Goal: Task Accomplishment & Management: Use online tool/utility

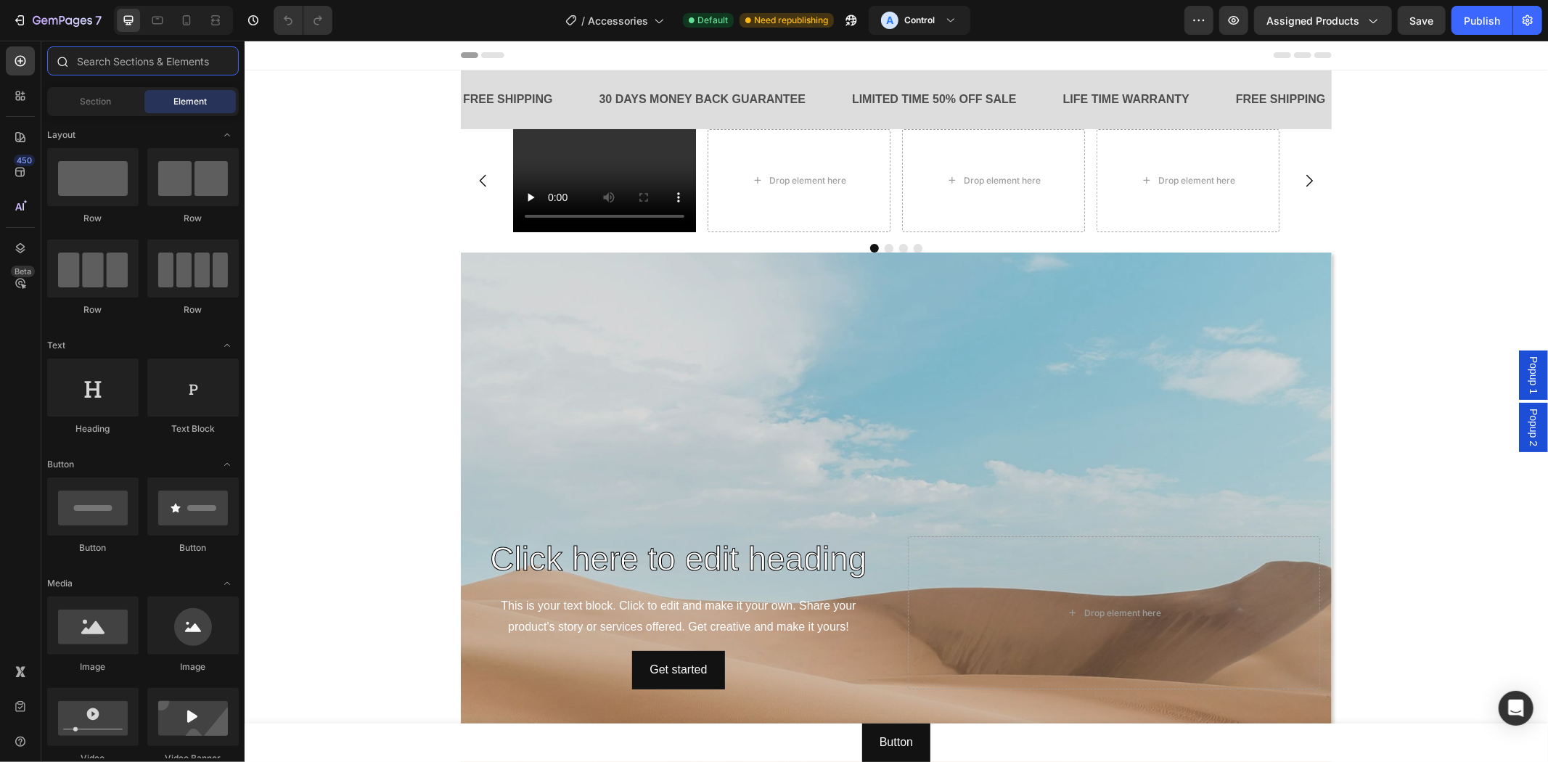
click at [120, 70] on input "text" at bounding box center [143, 60] width 192 height 29
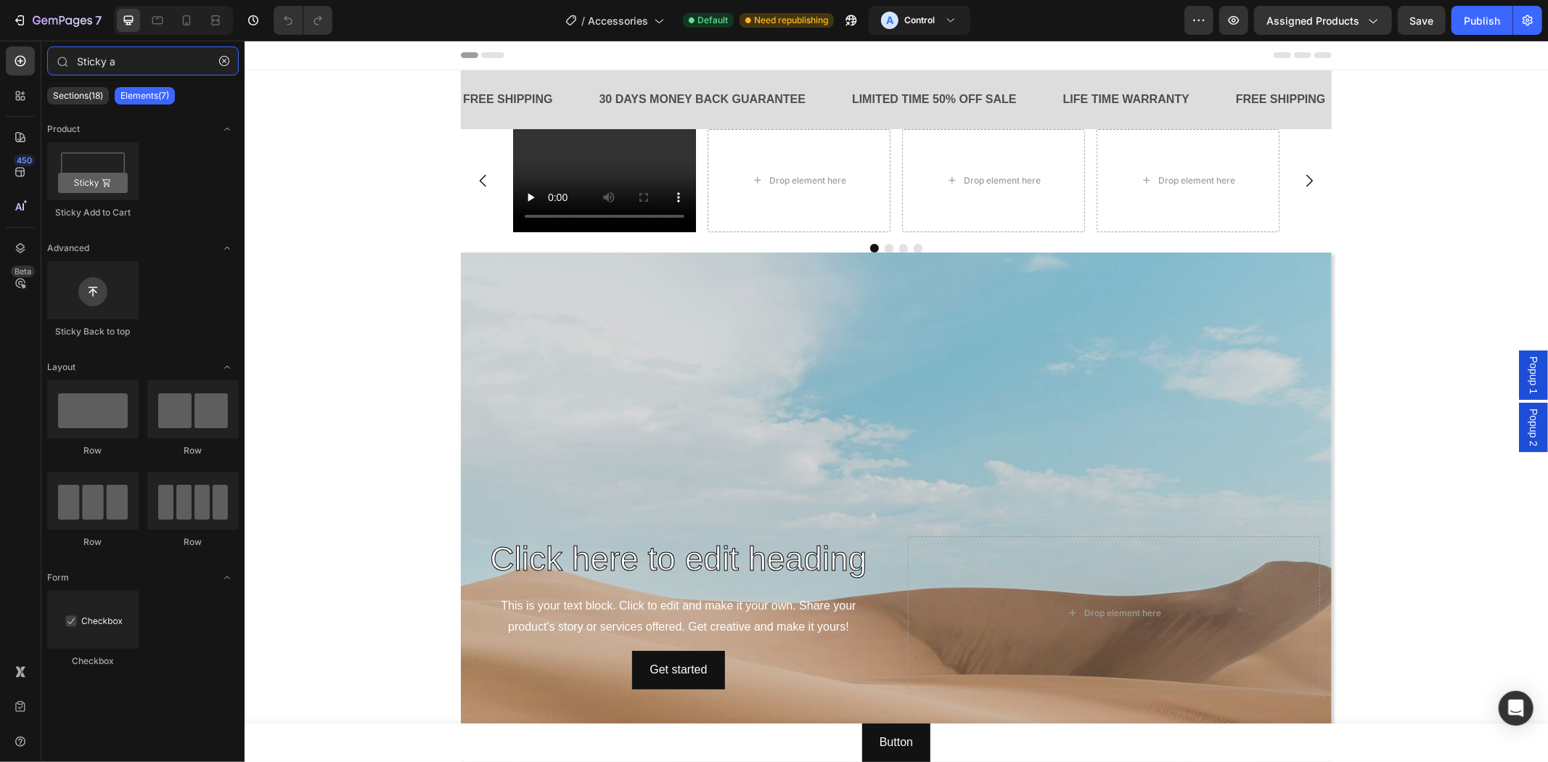
type input "Sticky a"
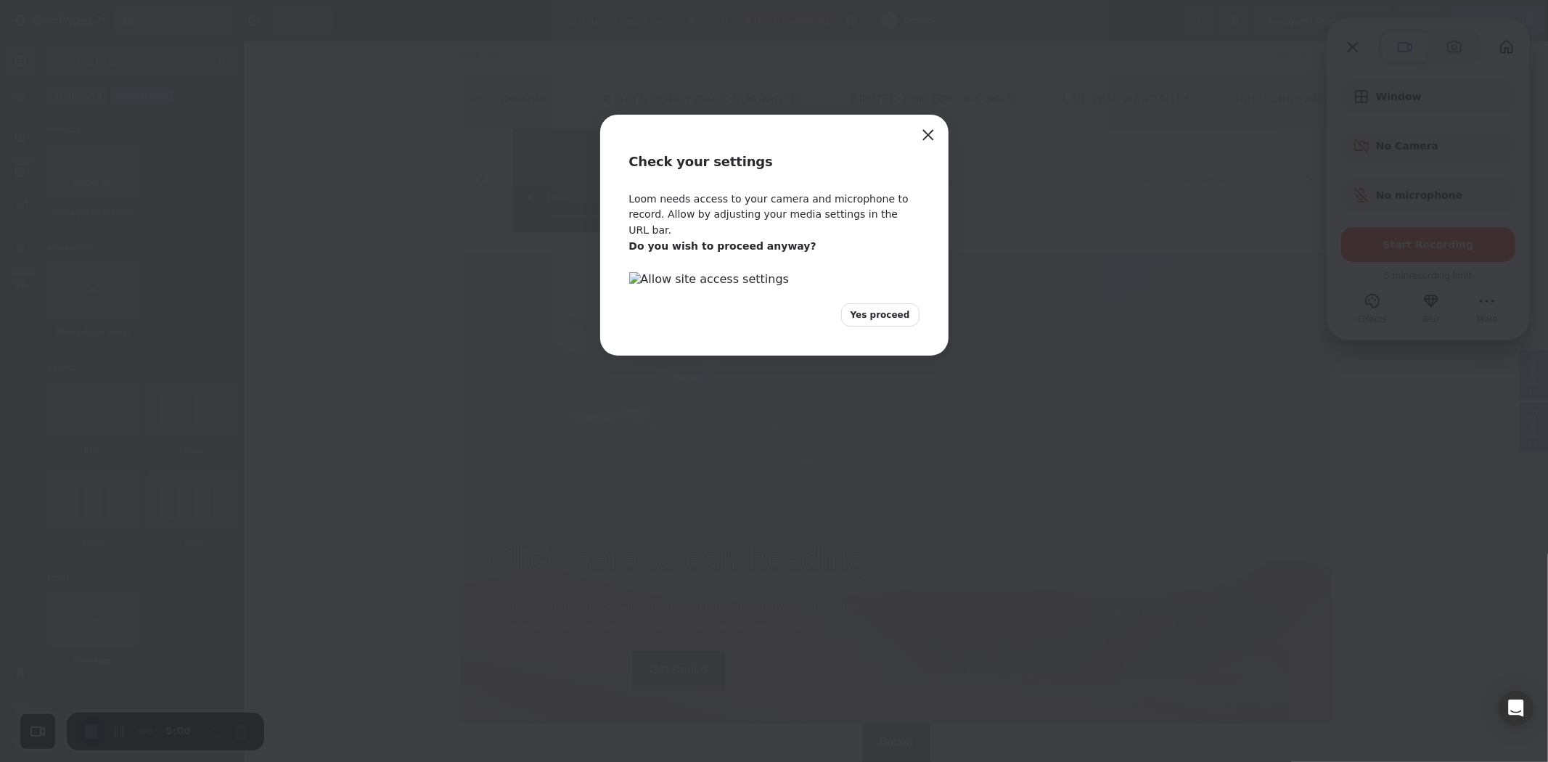
click at [897, 322] on span "Yes proceed" at bounding box center [881, 314] width 60 height 13
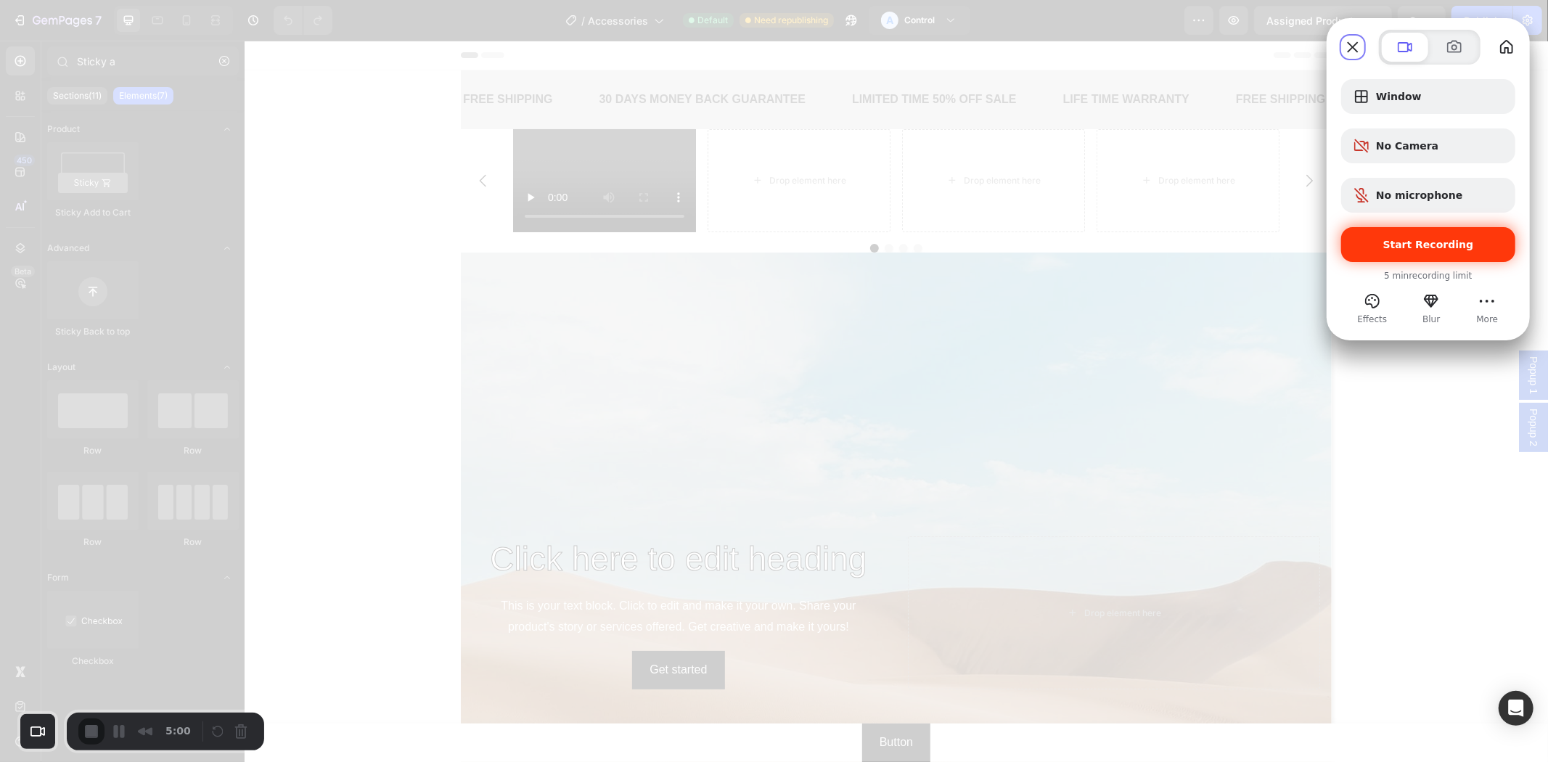
click at [1421, 250] on span "Start Recording" at bounding box center [1428, 245] width 91 height 12
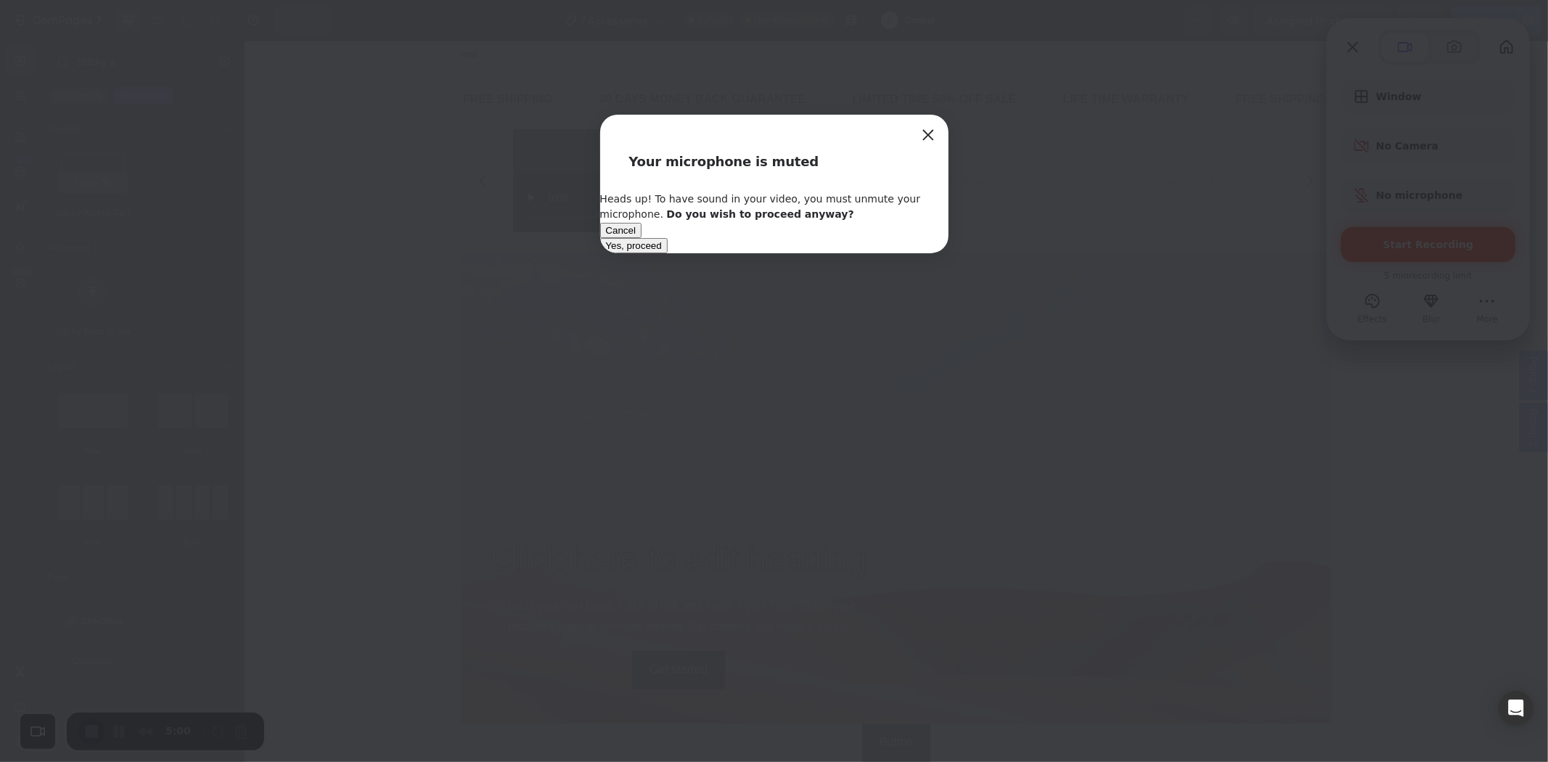
click at [662, 251] on span "Yes, proceed" at bounding box center [634, 245] width 56 height 11
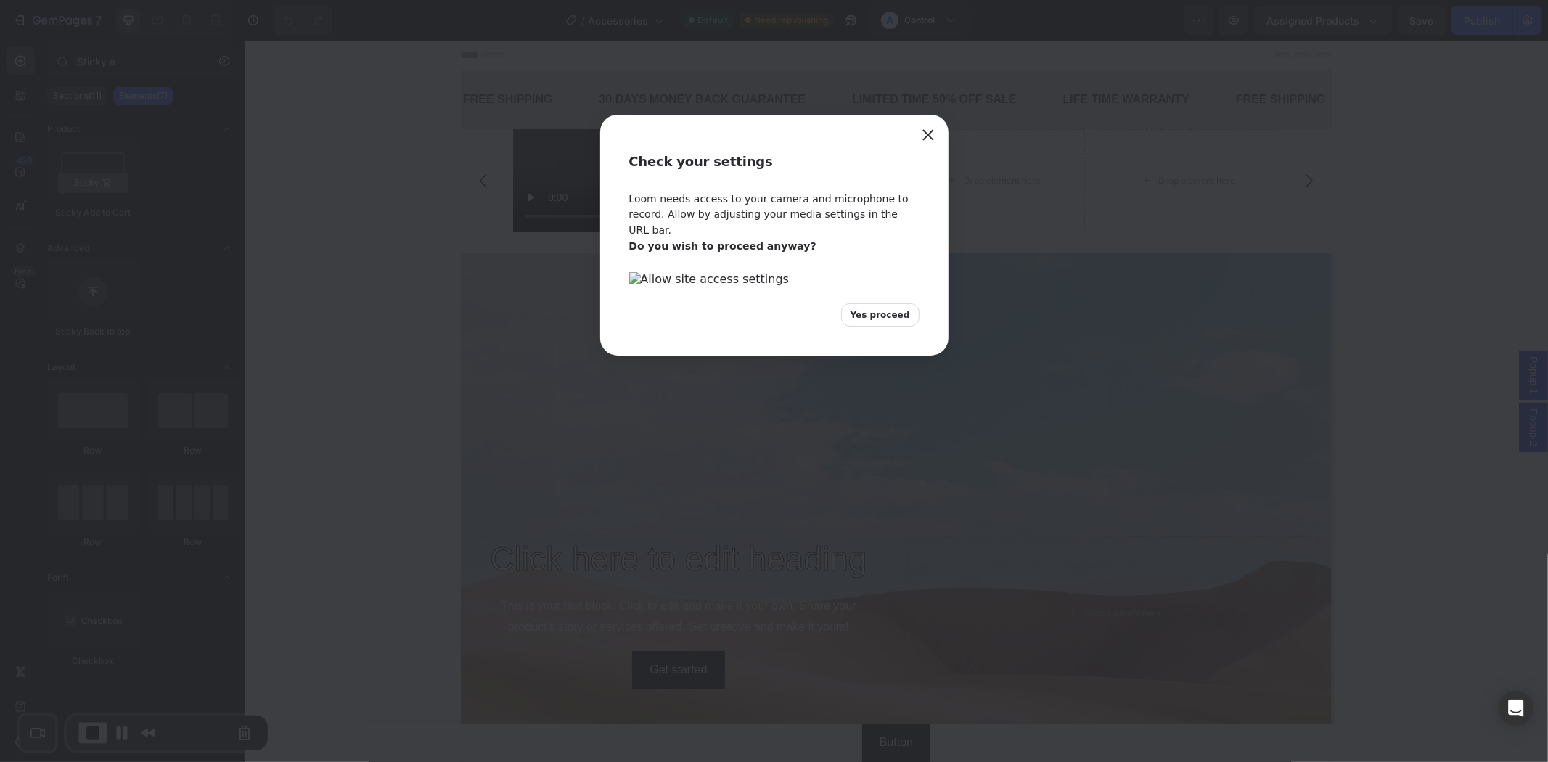
click at [869, 322] on span "Yes proceed" at bounding box center [881, 314] width 60 height 13
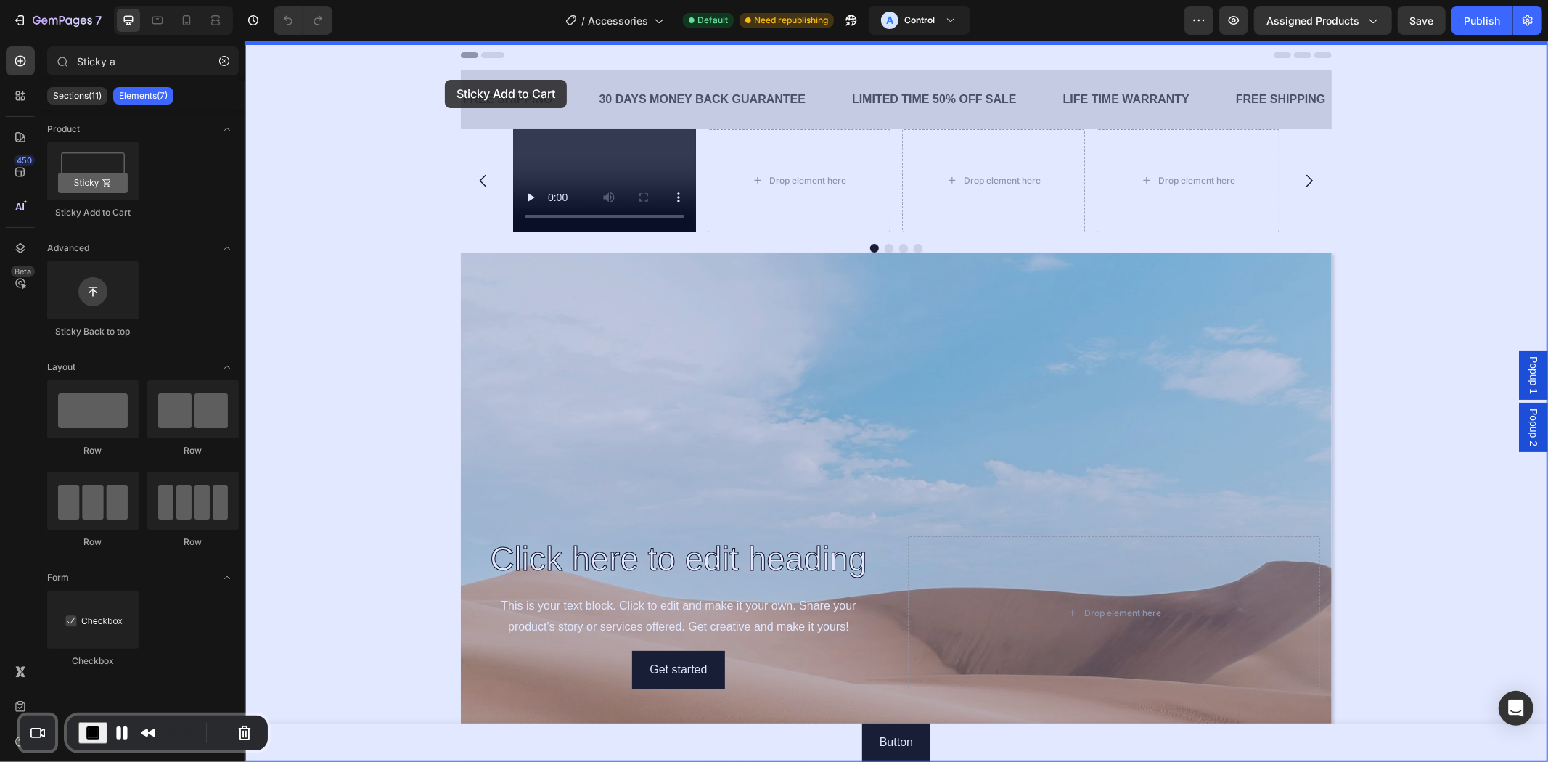
drag, startPoint x: 319, startPoint y: 226, endPoint x: 444, endPoint y: 79, distance: 193.0
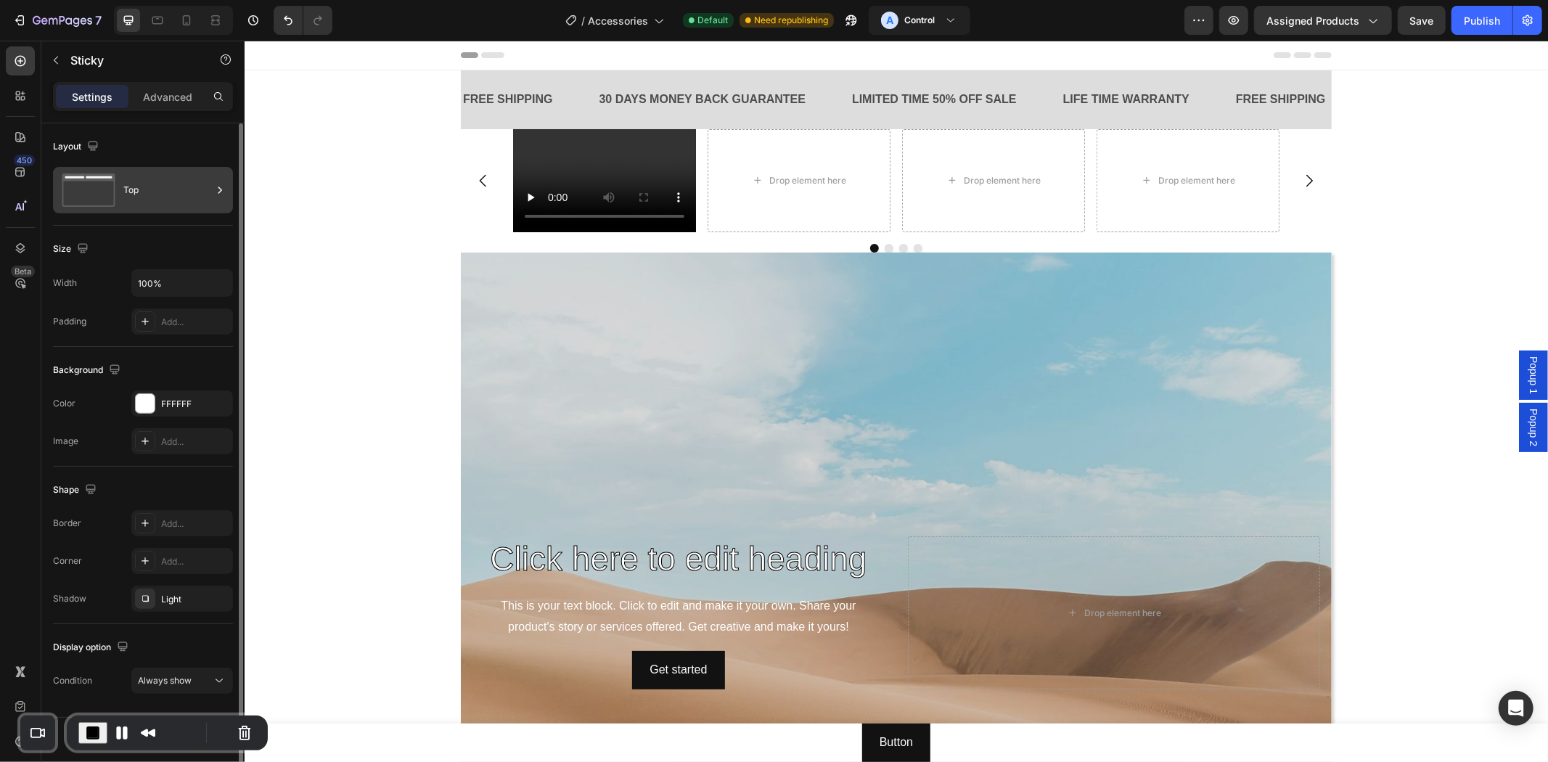
click at [160, 200] on div "Top" at bounding box center [167, 189] width 89 height 33
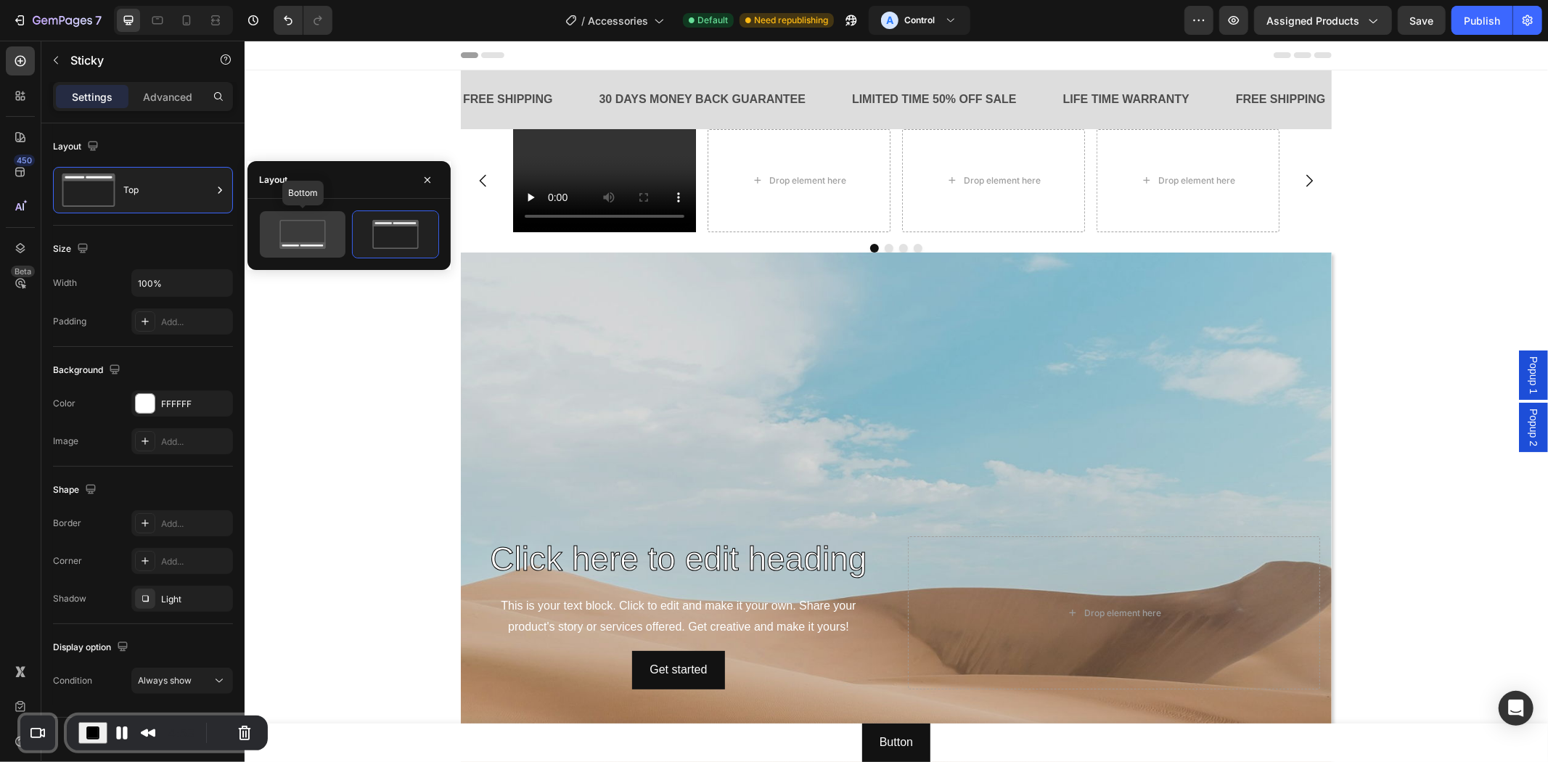
click at [298, 229] on icon at bounding box center [303, 234] width 68 height 29
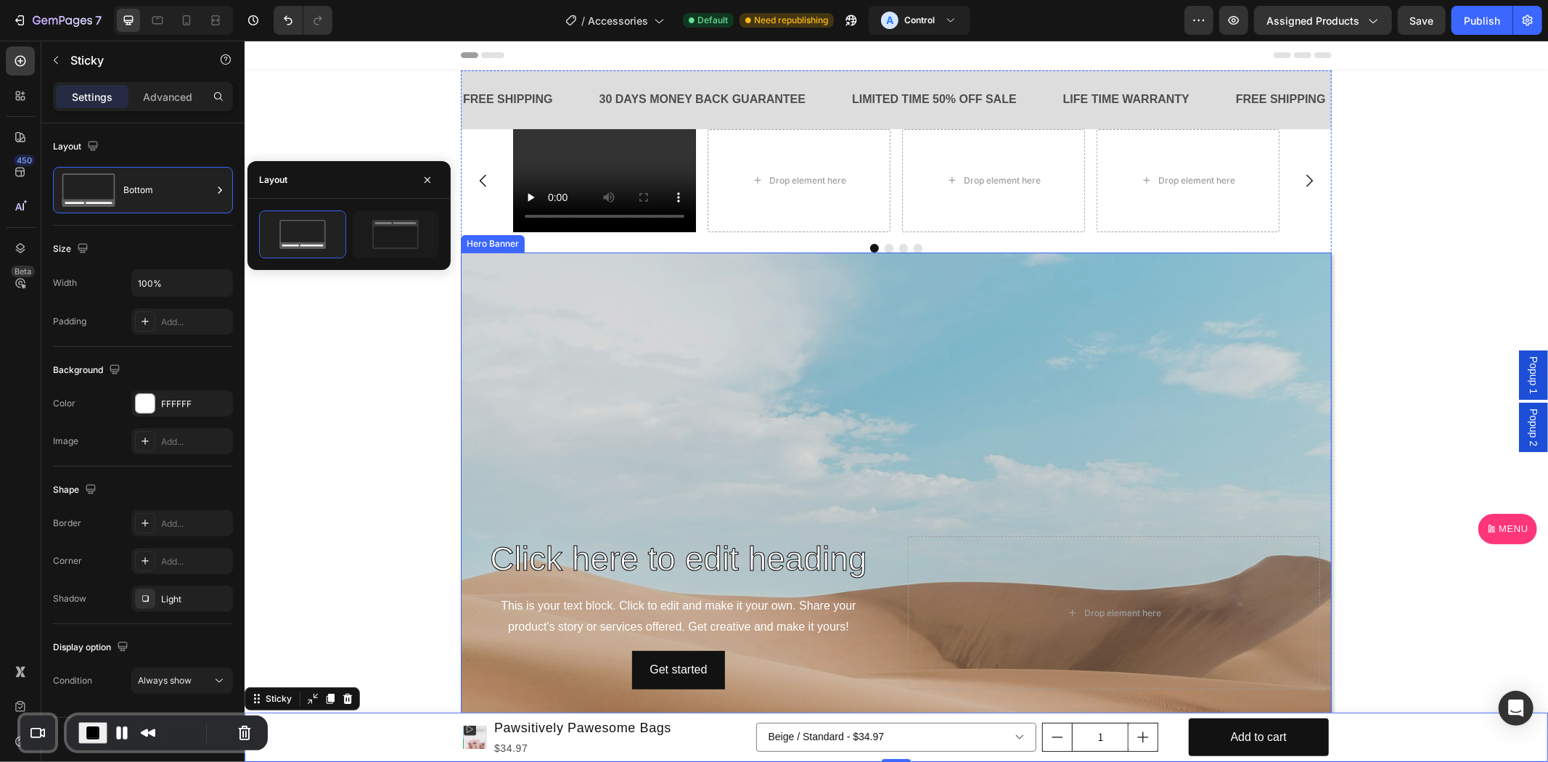
scroll to position [538, 0]
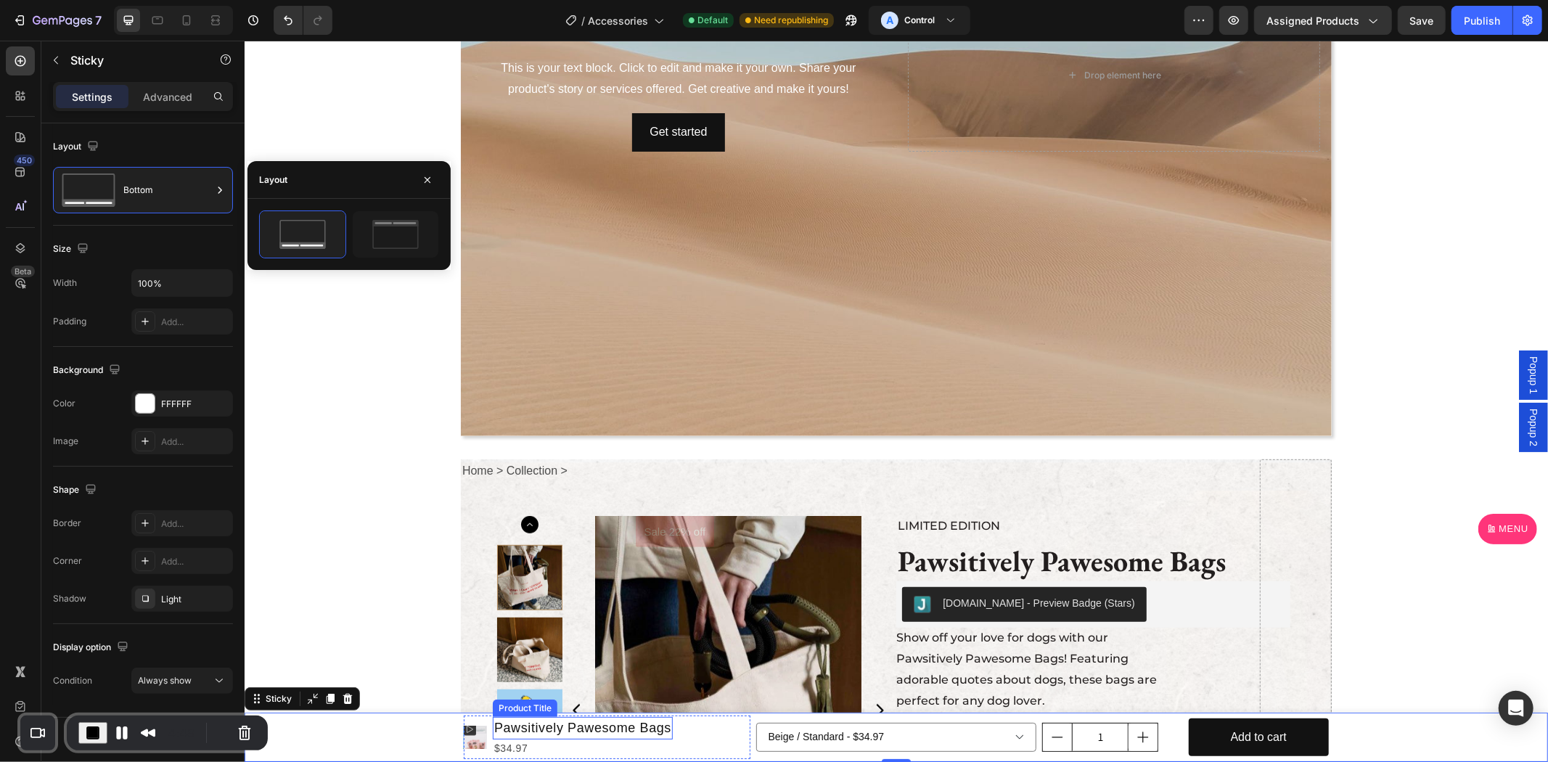
click at [554, 728] on h1 "Pawsitively Pawesome Bags" at bounding box center [582, 727] width 180 height 22
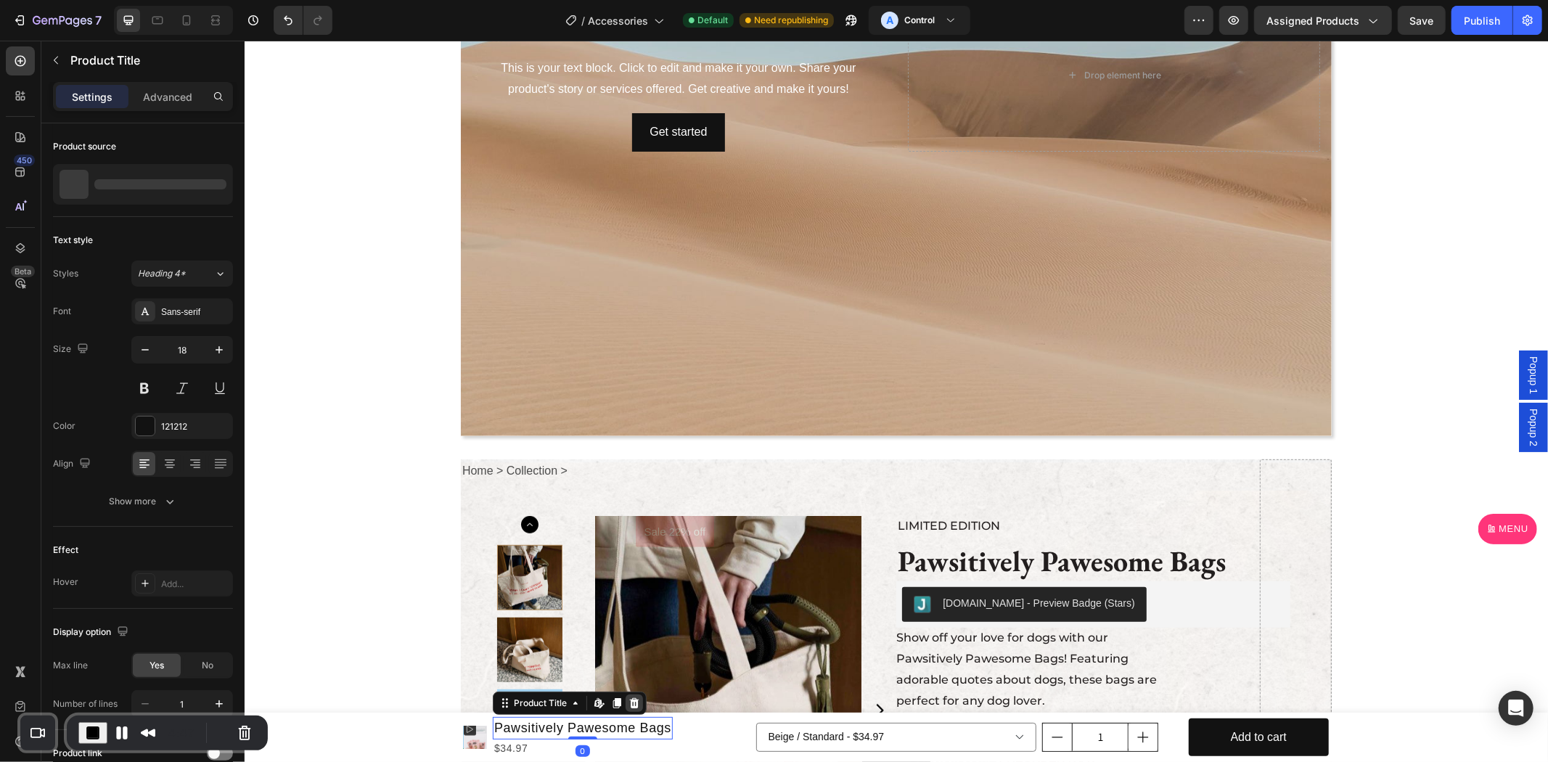
click at [630, 707] on icon at bounding box center [633, 702] width 9 height 10
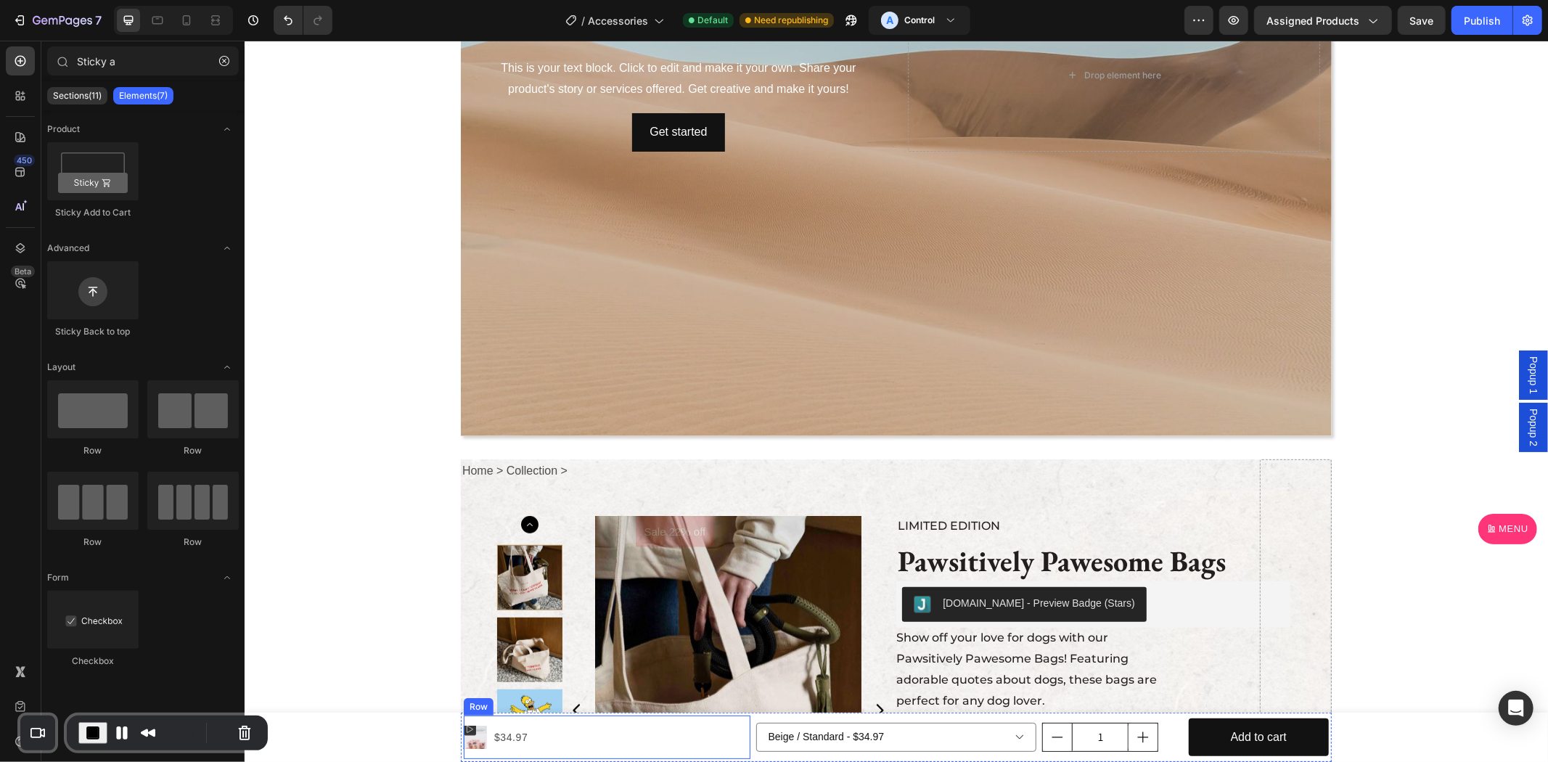
click at [632, 737] on div "Product Images $34.97 Product Price Product Price Row" at bounding box center [606, 737] width 287 height 44
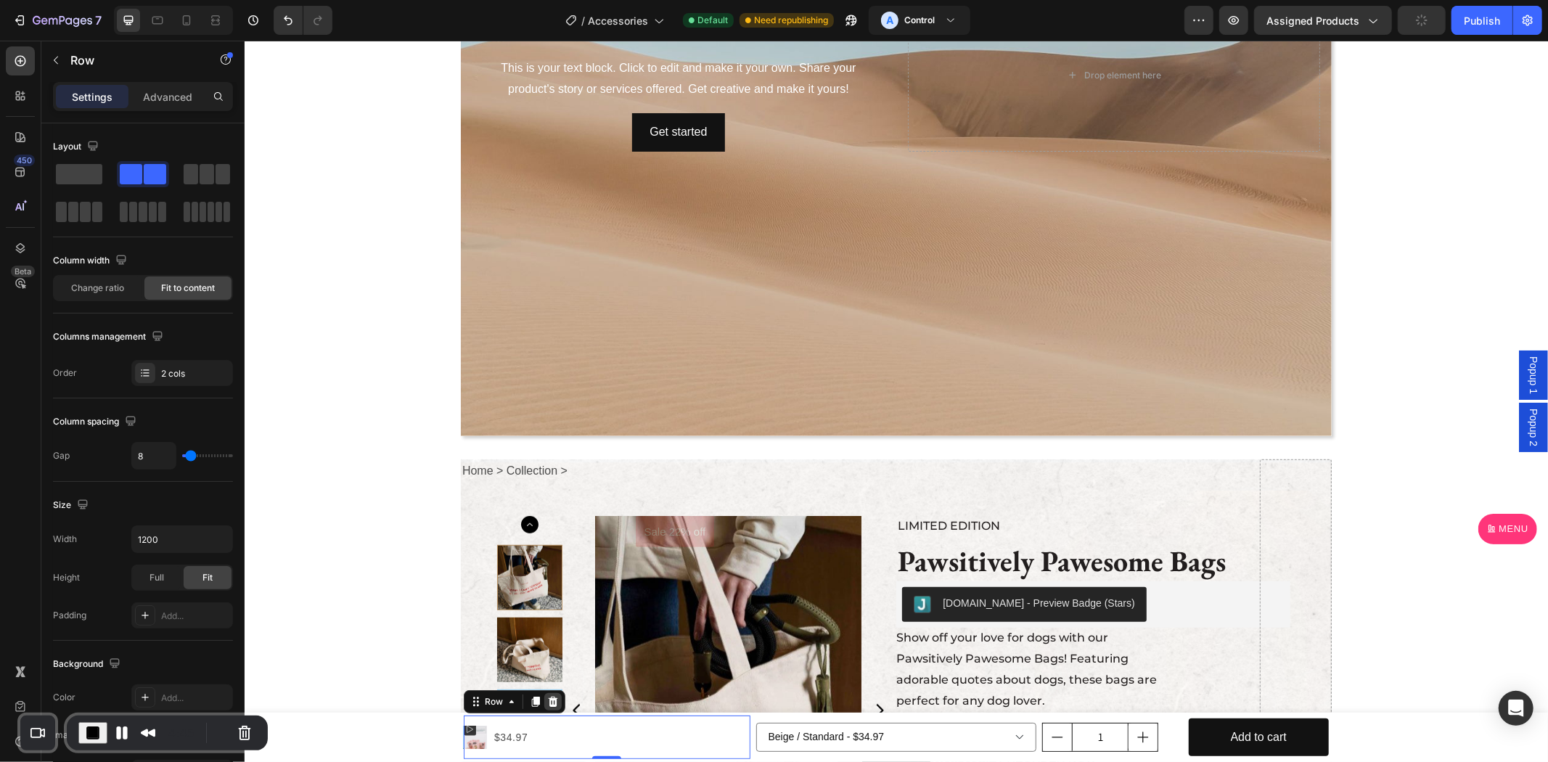
click at [554, 703] on div "Row" at bounding box center [514, 700] width 102 height 23
click at [549, 703] on icon at bounding box center [552, 701] width 9 height 10
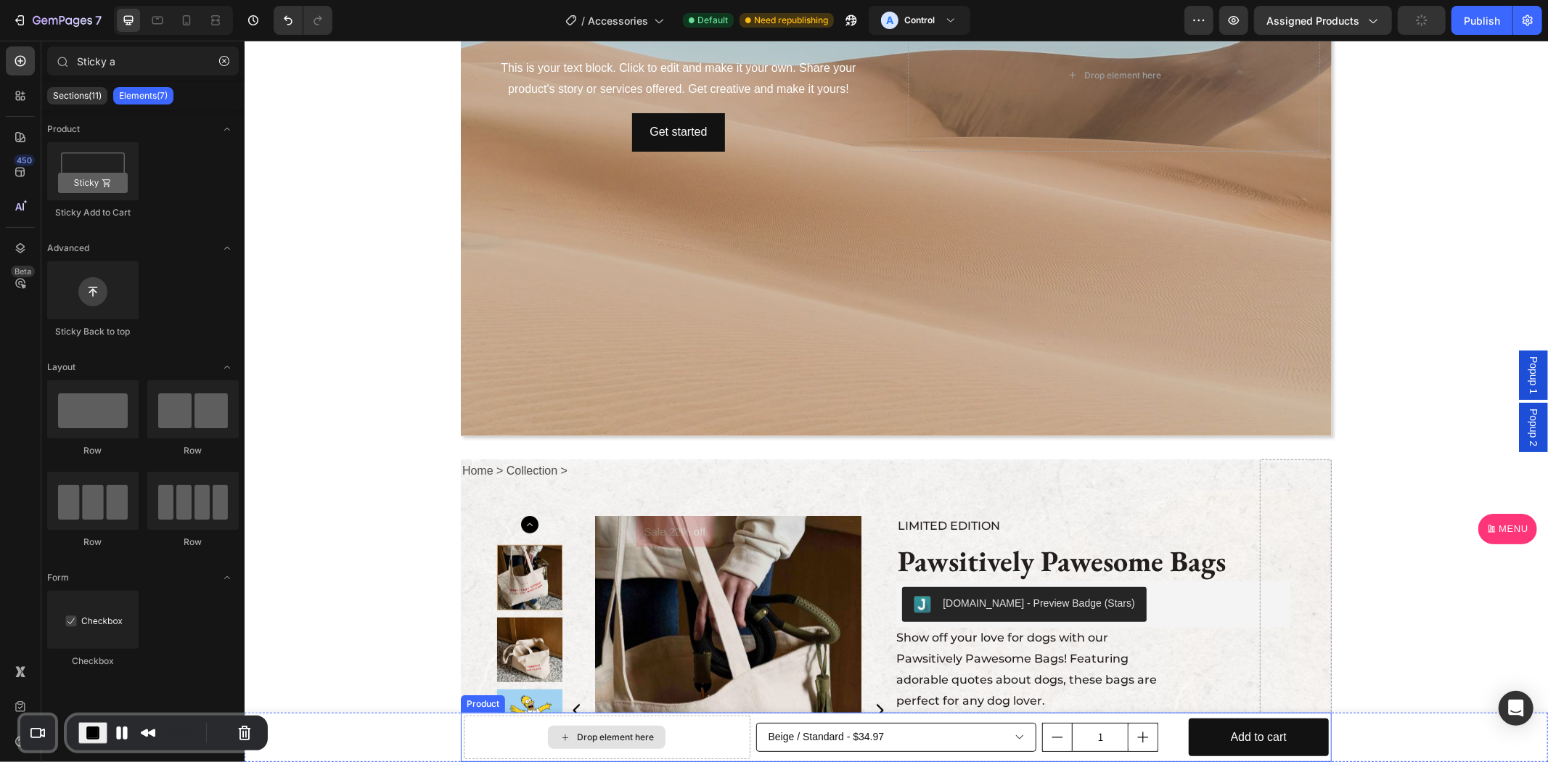
click at [782, 744] on select "Beige / Standard - $34.97 Beige / Travel size - $34.97 Beige / S - $34.97 Beige…" at bounding box center [896, 736] width 281 height 29
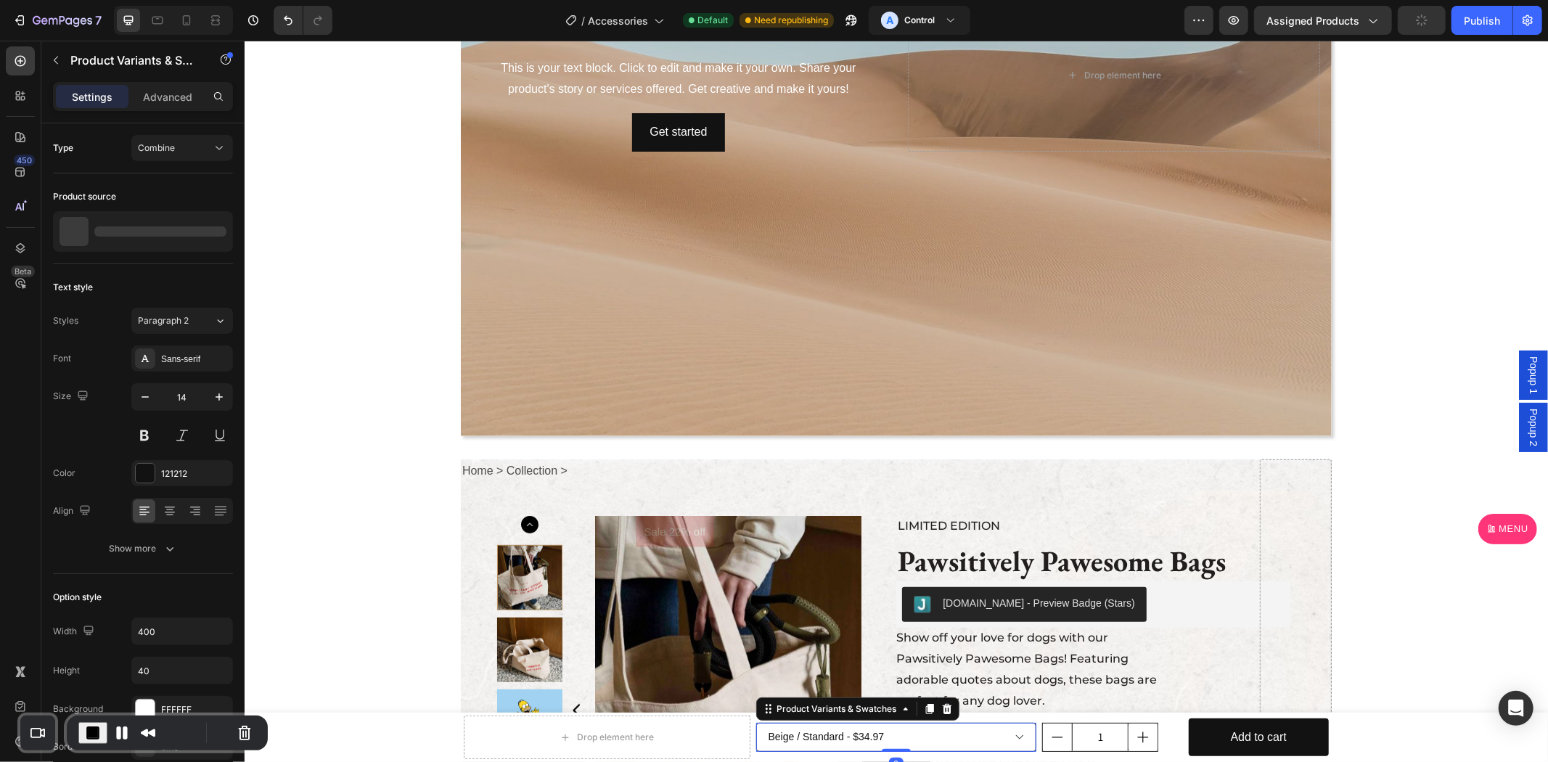
click at [779, 747] on select "Beige / Standard - $34.97 Beige / Travel size - $34.97 Beige / S - $34.97 Beige…" at bounding box center [896, 736] width 281 height 29
click at [941, 709] on icon at bounding box center [947, 709] width 12 height 12
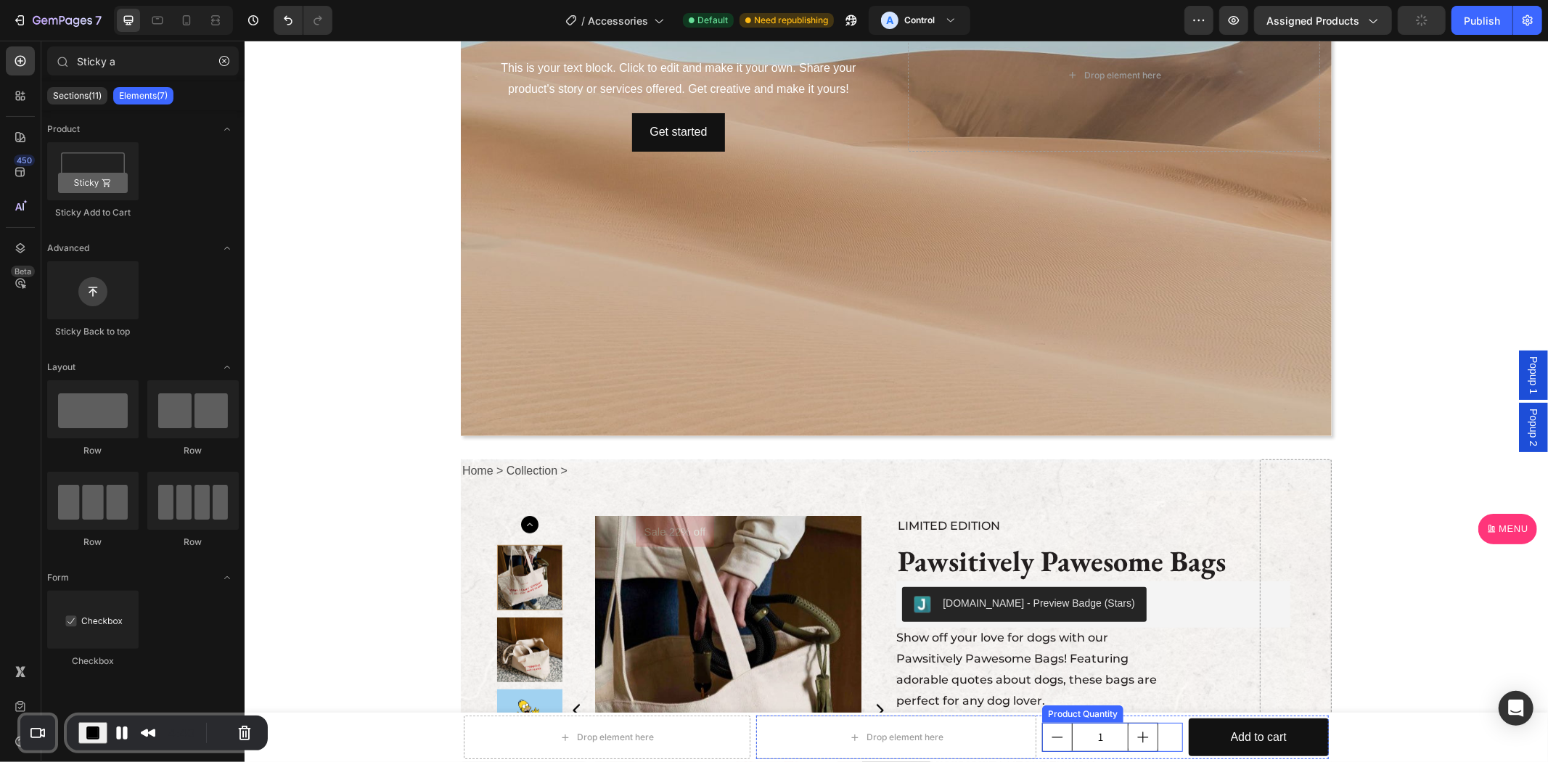
click at [1084, 742] on input "1" at bounding box center [1099, 737] width 57 height 28
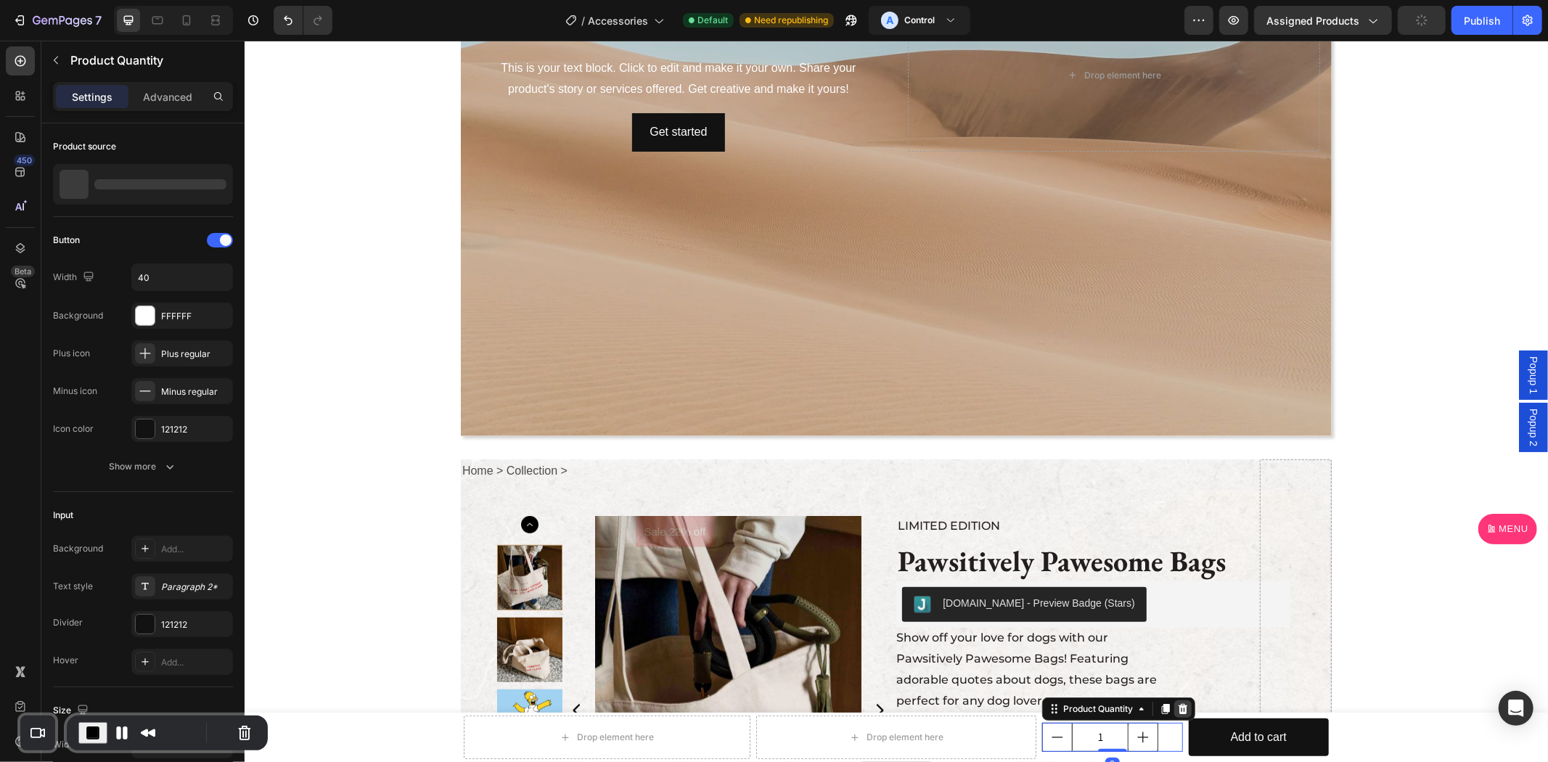
click at [1174, 716] on div at bounding box center [1182, 708] width 17 height 17
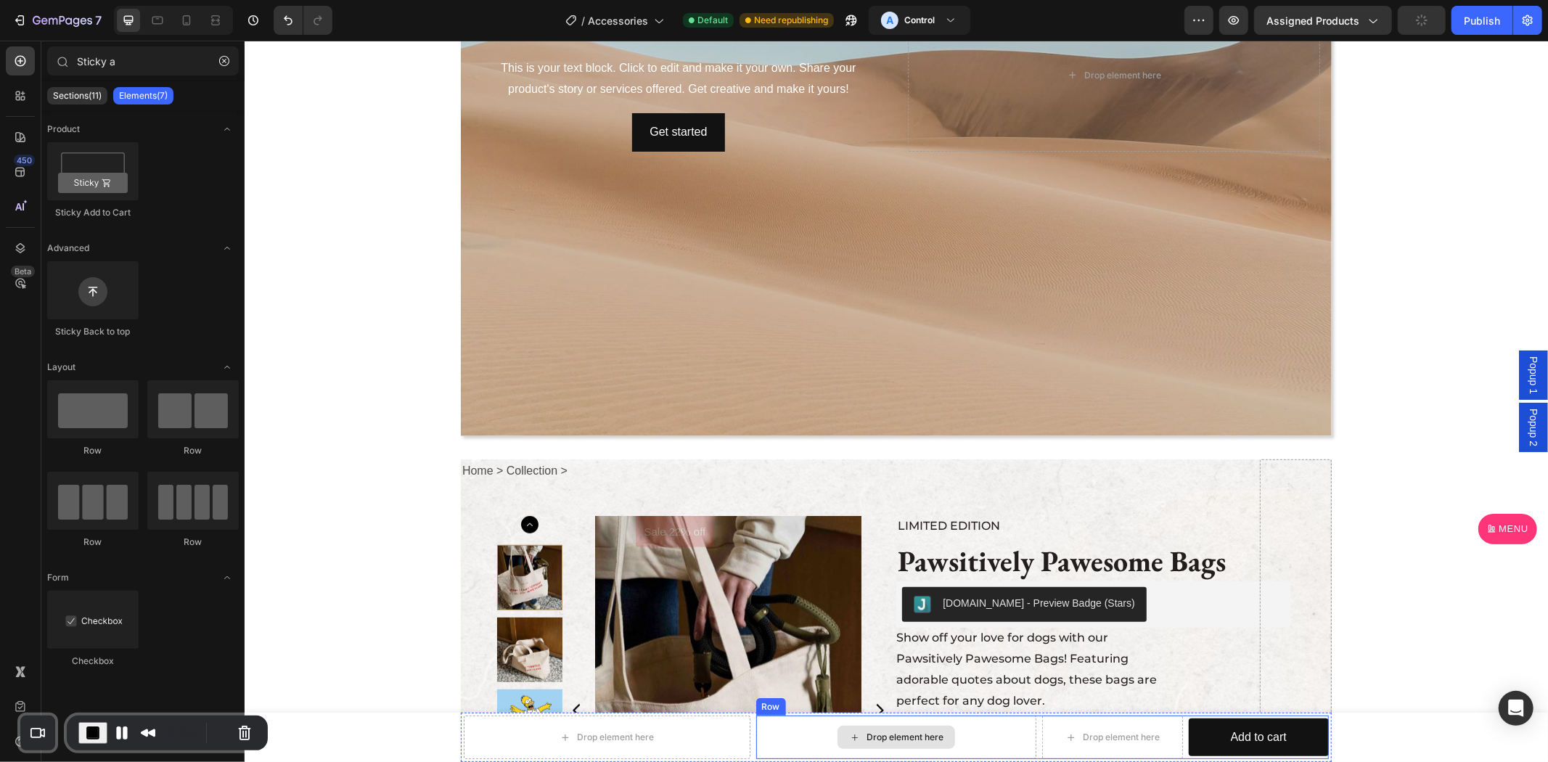
click at [861, 726] on div "Drop element here" at bounding box center [896, 736] width 118 height 23
click at [756, 724] on div "Drop element here" at bounding box center [896, 737] width 281 height 44
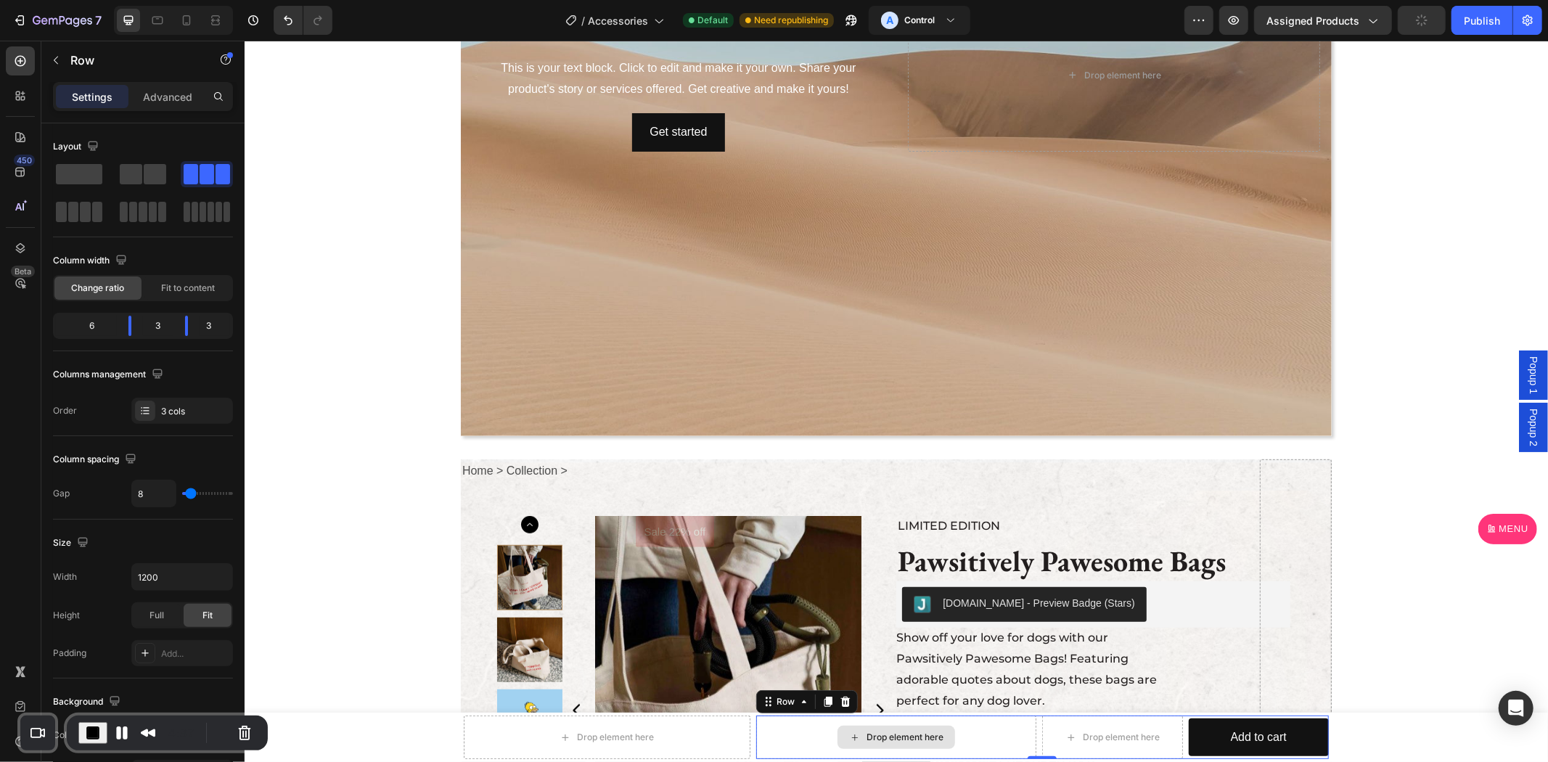
click at [689, 715] on div "Drop element here" at bounding box center [606, 737] width 287 height 44
click at [787, 731] on div "Drop element here" at bounding box center [896, 737] width 281 height 44
click at [89, 173] on span at bounding box center [79, 174] width 46 height 20
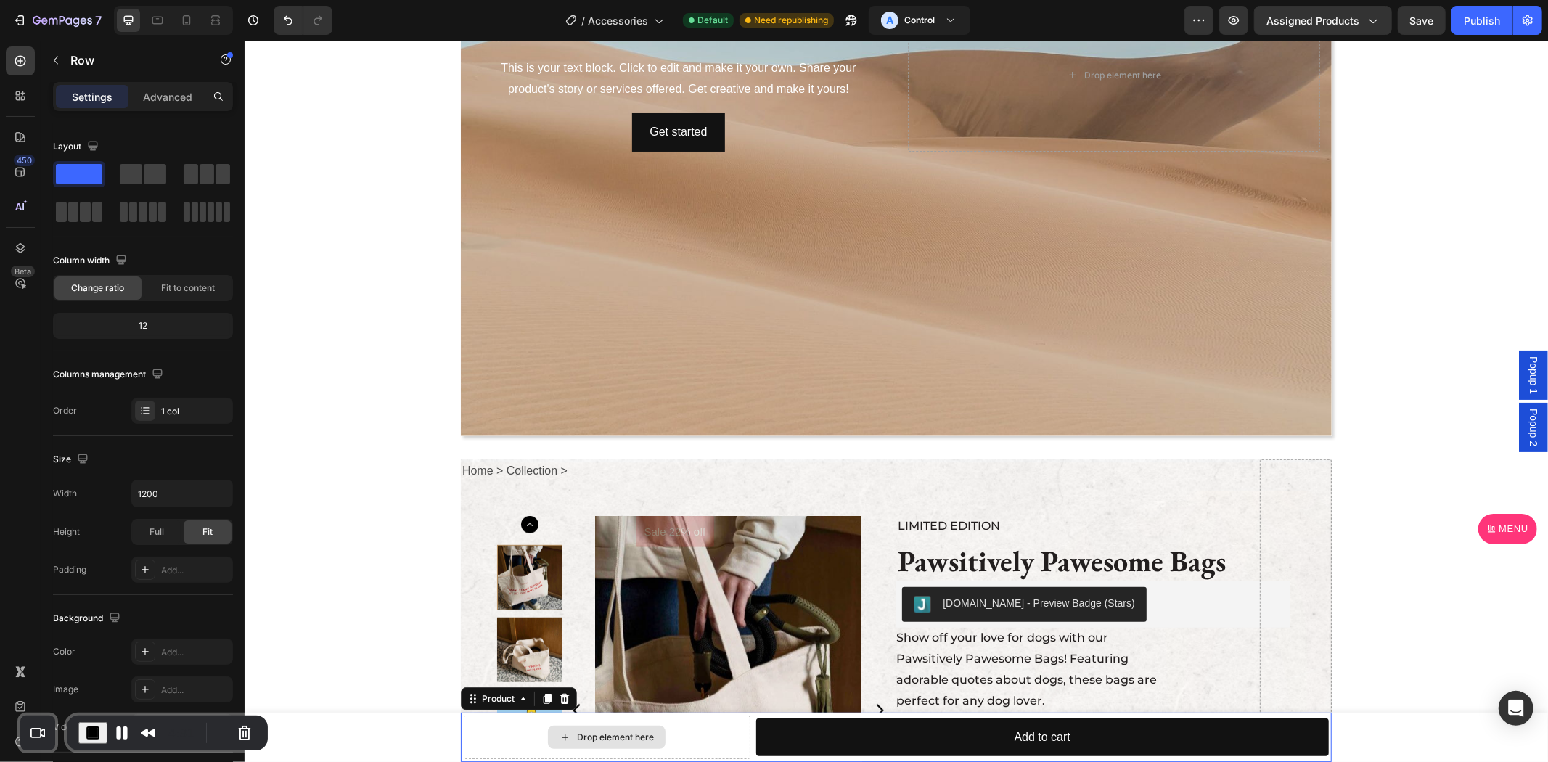
click at [691, 729] on div "Drop element here" at bounding box center [606, 737] width 287 height 44
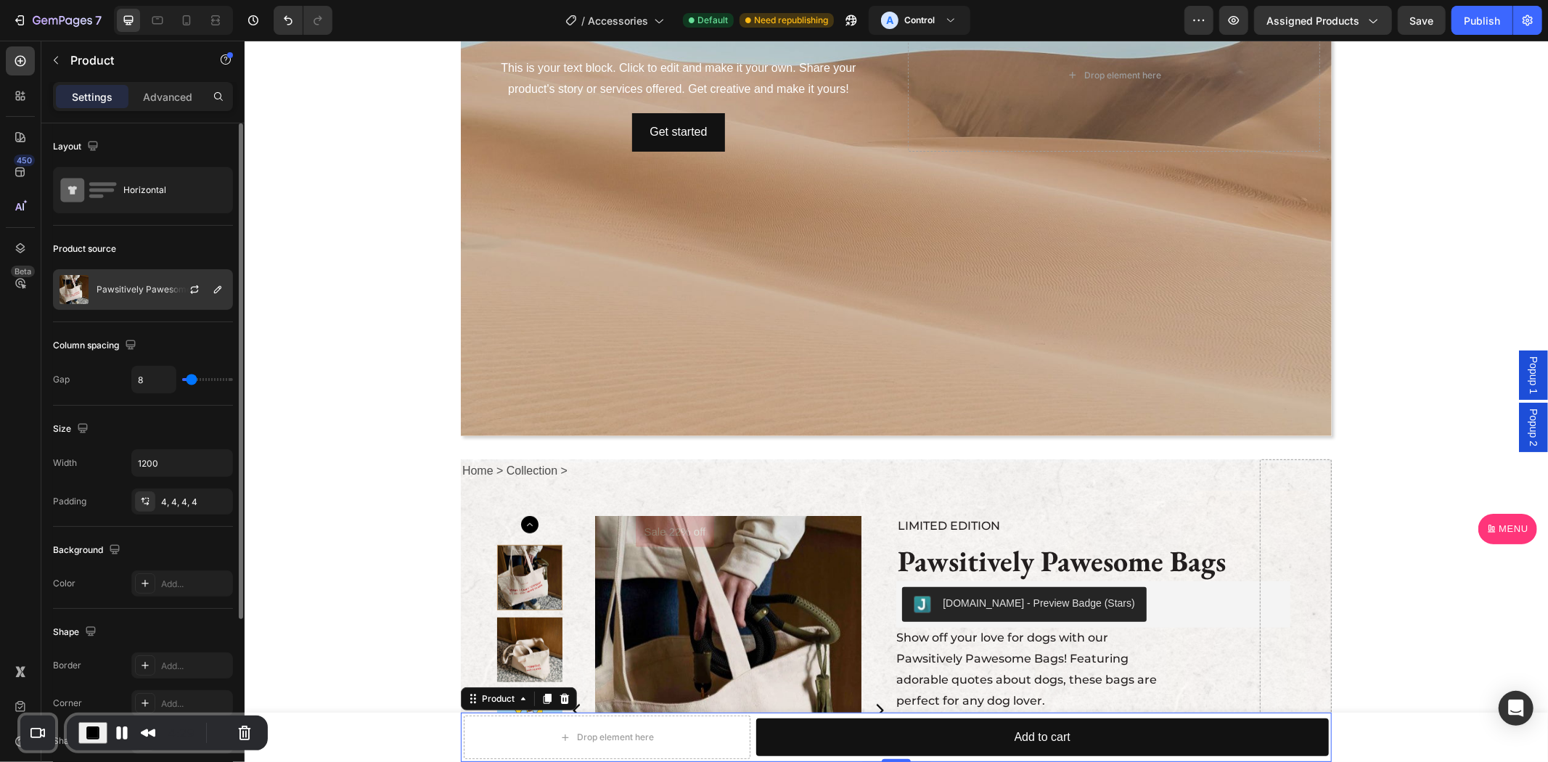
click at [176, 294] on div at bounding box center [200, 289] width 64 height 39
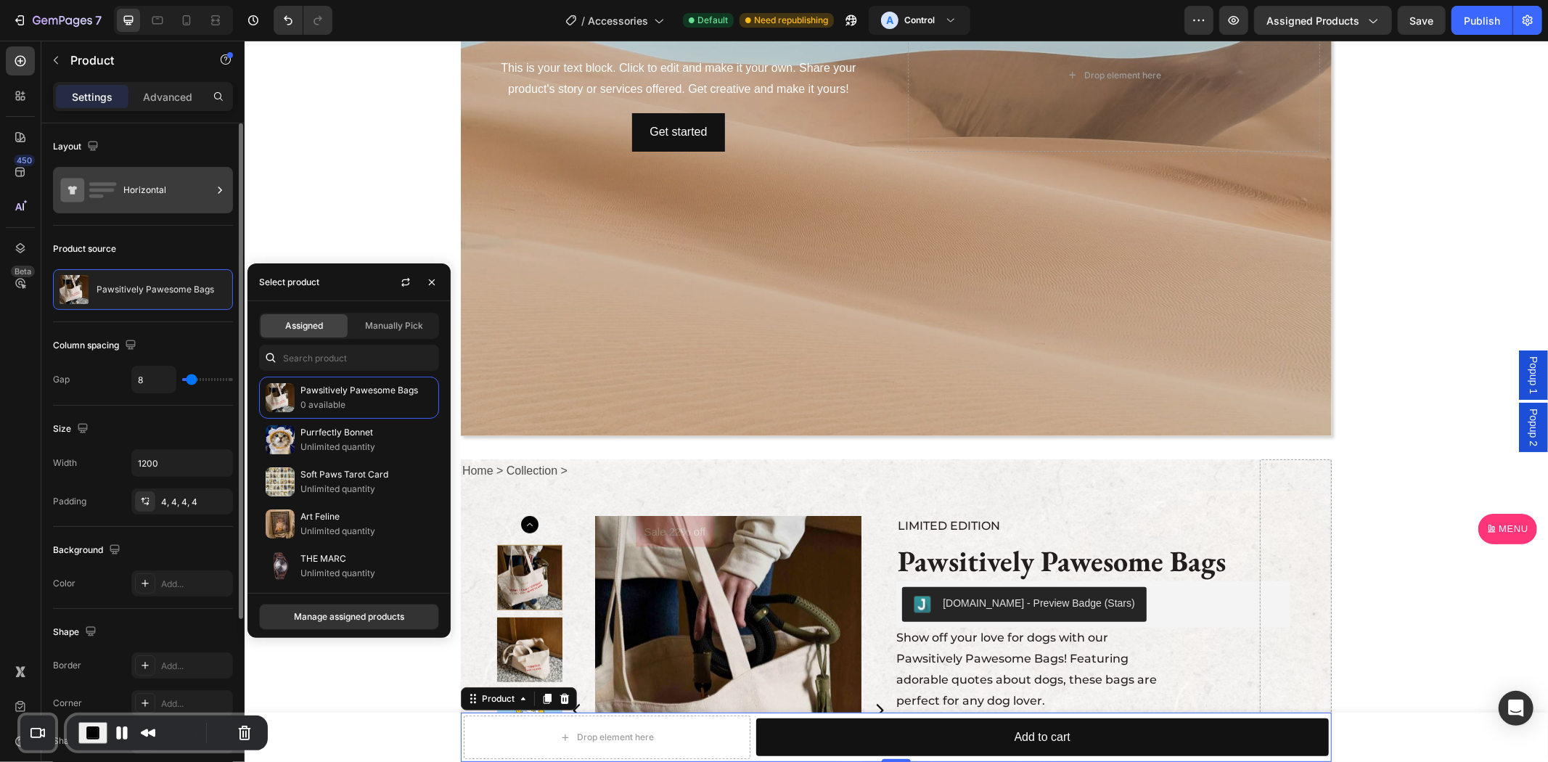
click at [179, 196] on div "Horizontal" at bounding box center [167, 189] width 89 height 33
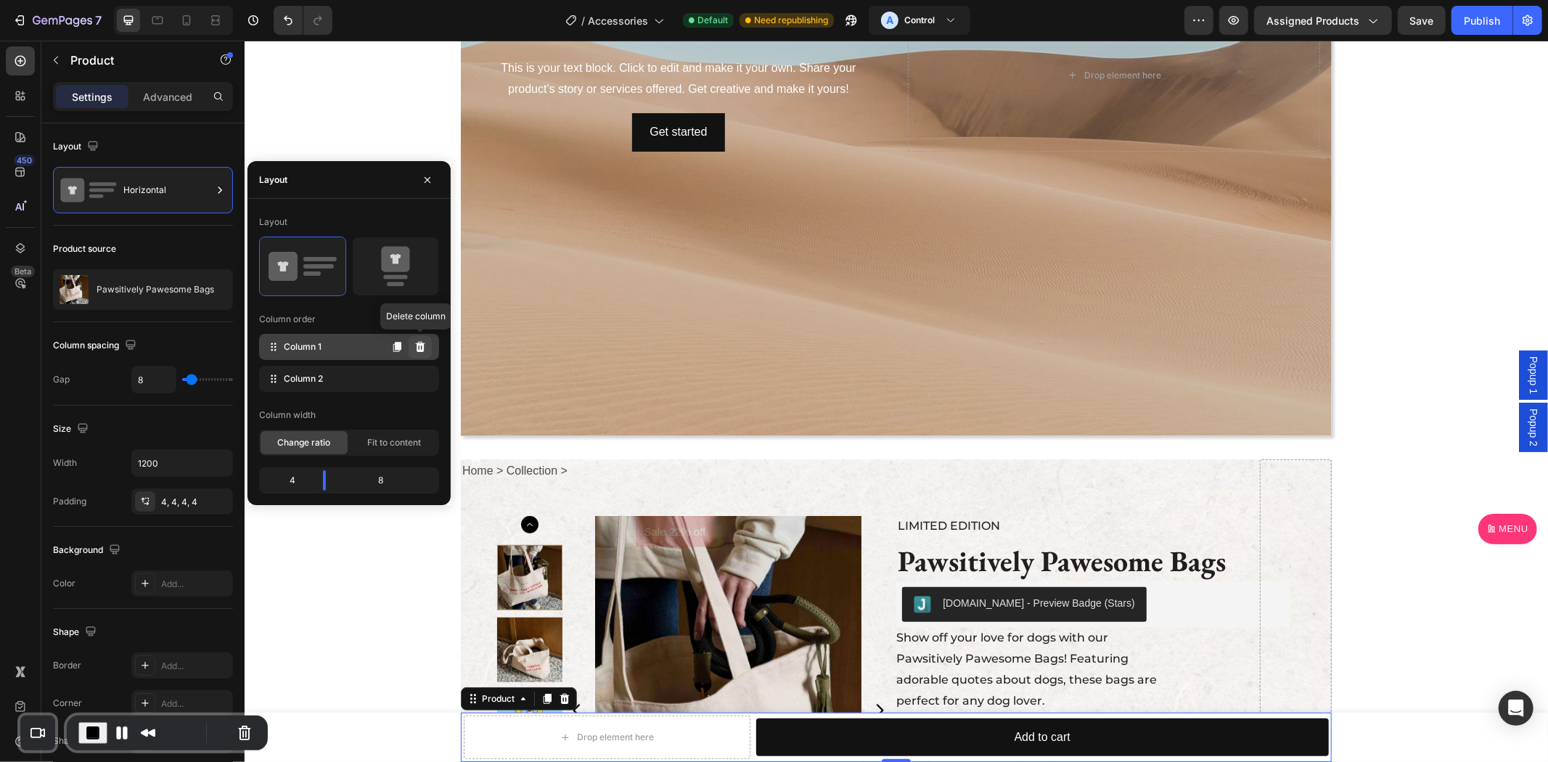
click at [421, 342] on icon at bounding box center [420, 347] width 12 height 12
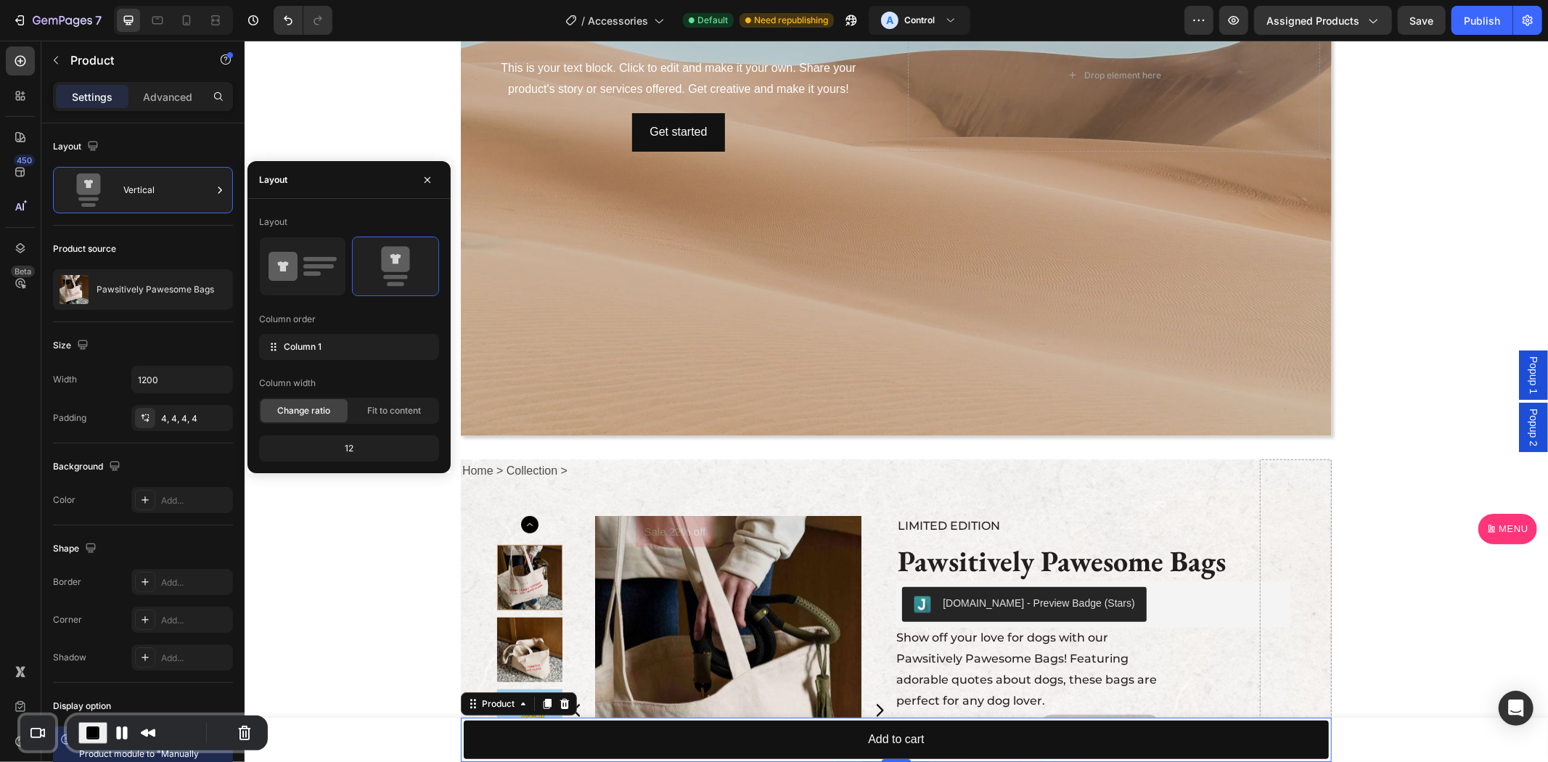
click at [96, 722] on button "End Recording" at bounding box center [92, 733] width 29 height 22
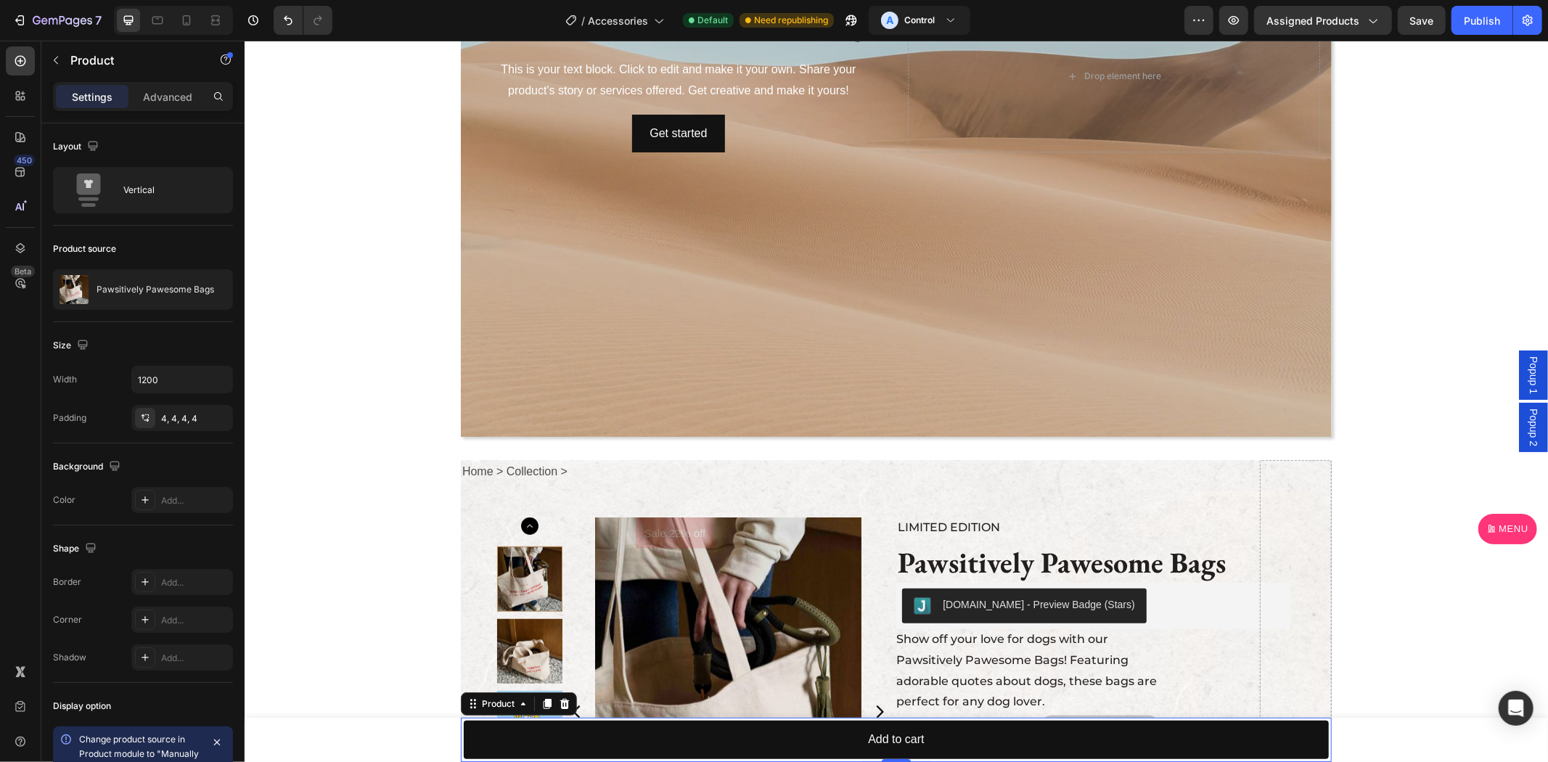
scroll to position [537, 0]
